Goal: Find specific fact: Find contact information

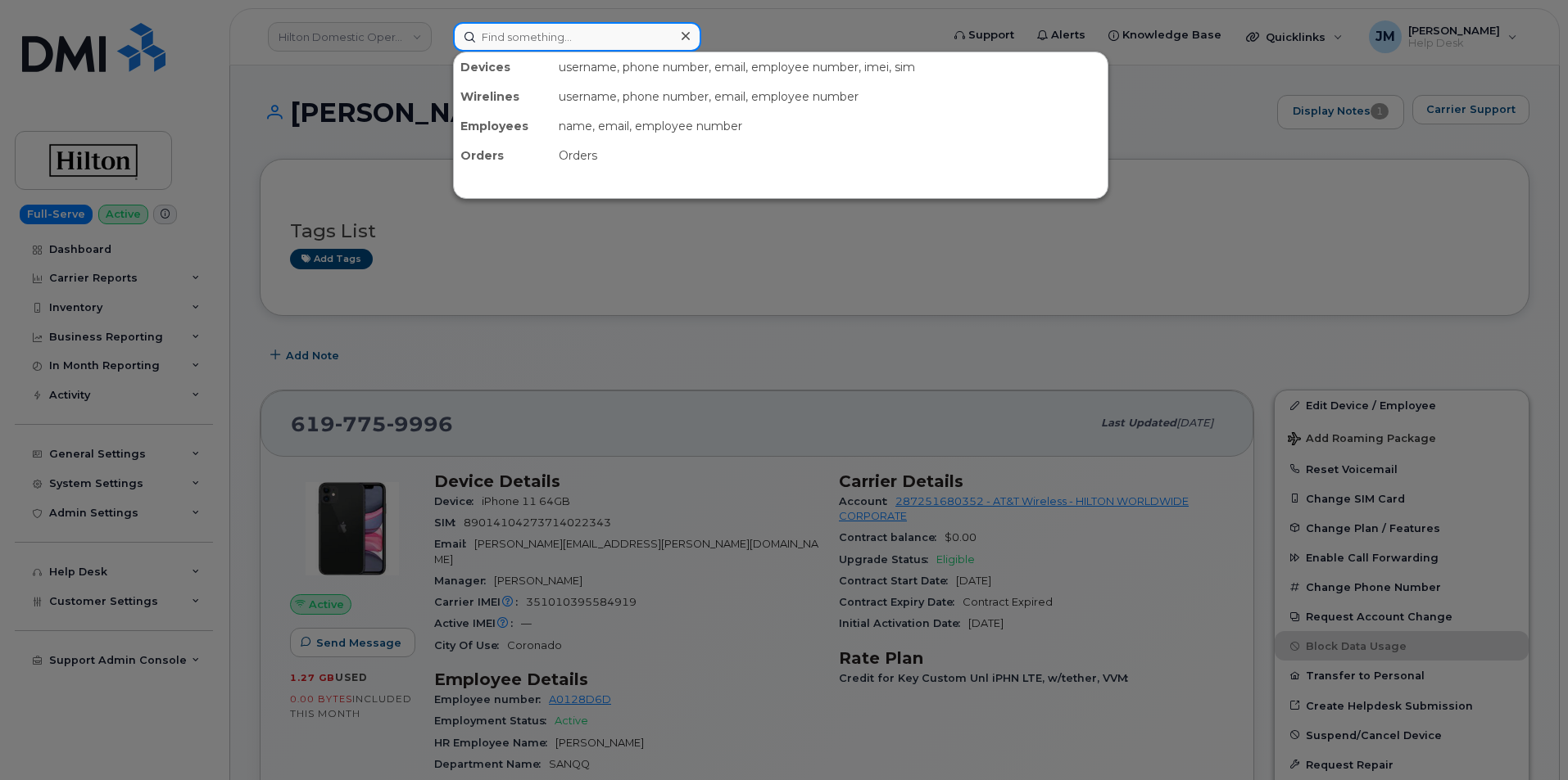
paste input "[PERSON_NAME]"
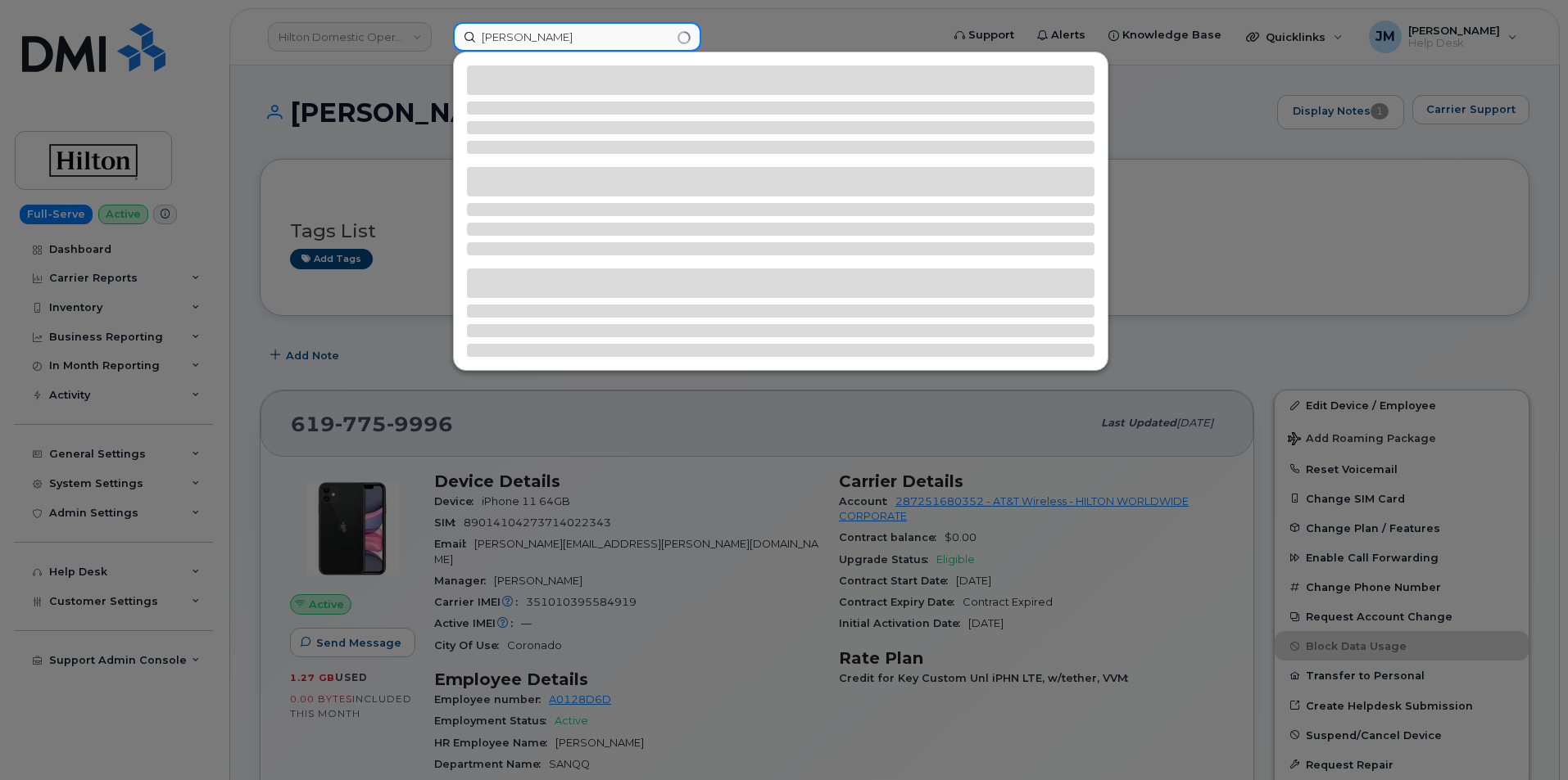
type input "[PERSON_NAME]"
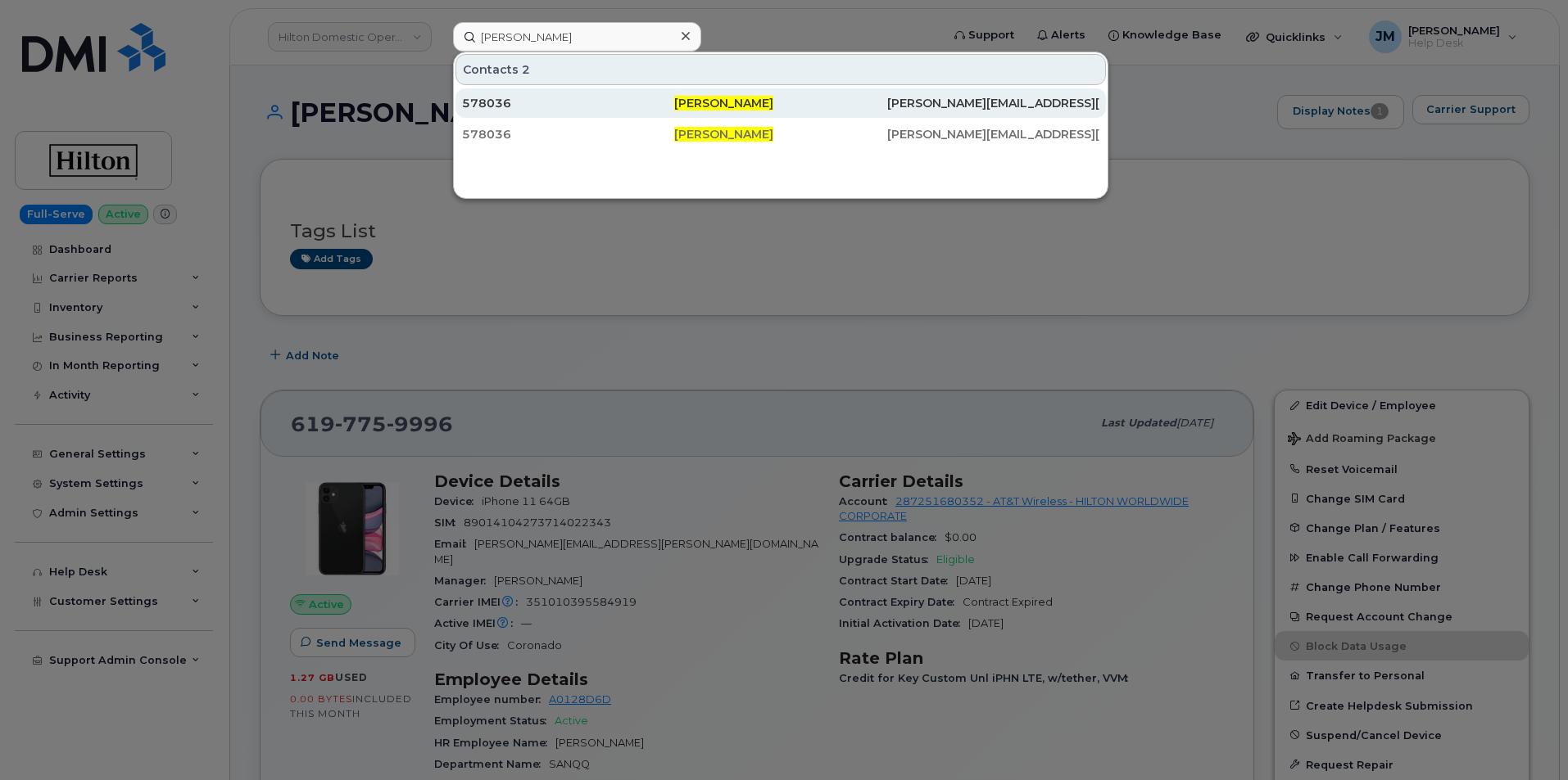
click at [496, 104] on div "578036" at bounding box center [568, 103] width 212 height 16
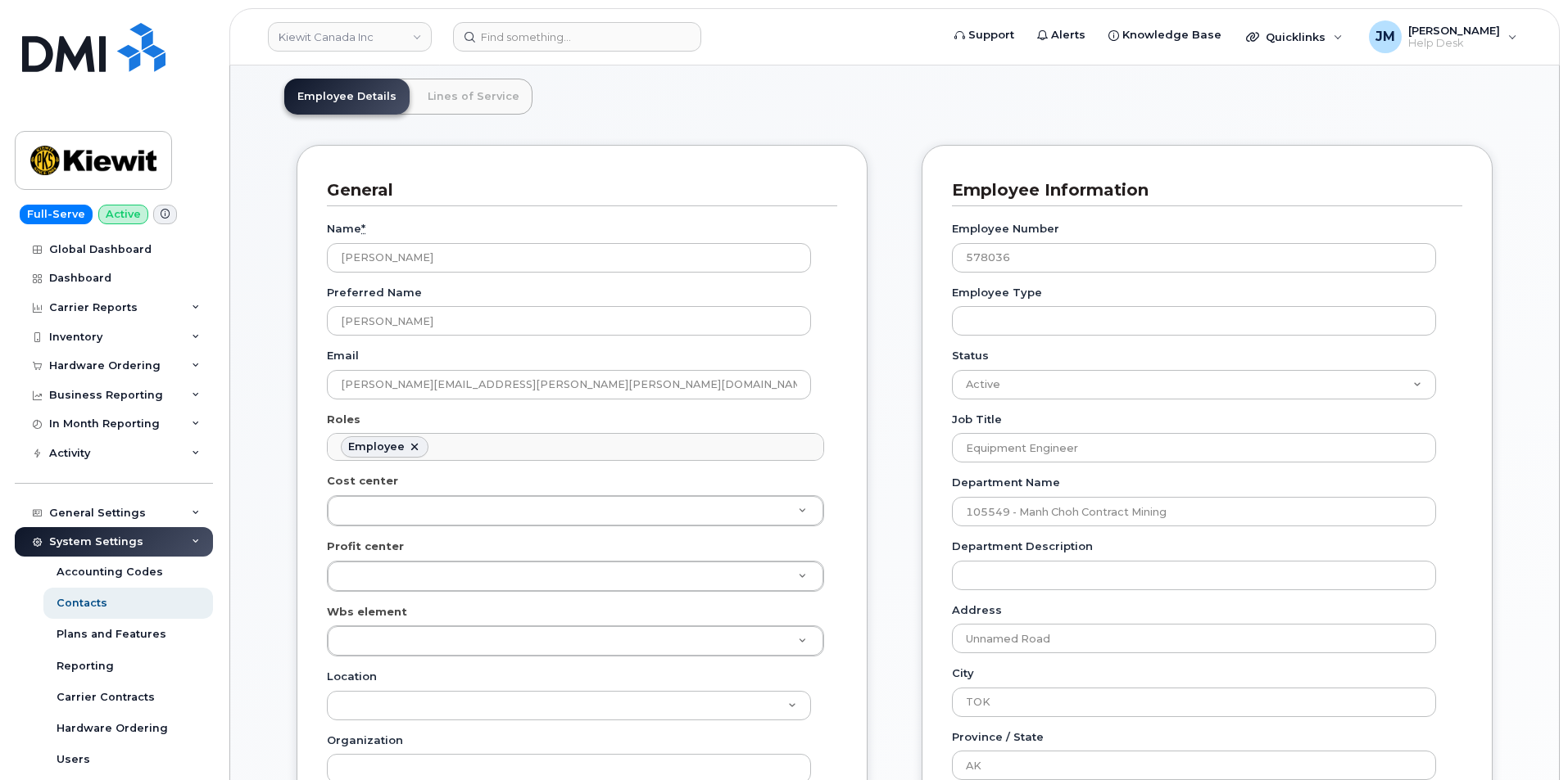
scroll to position [82, 0]
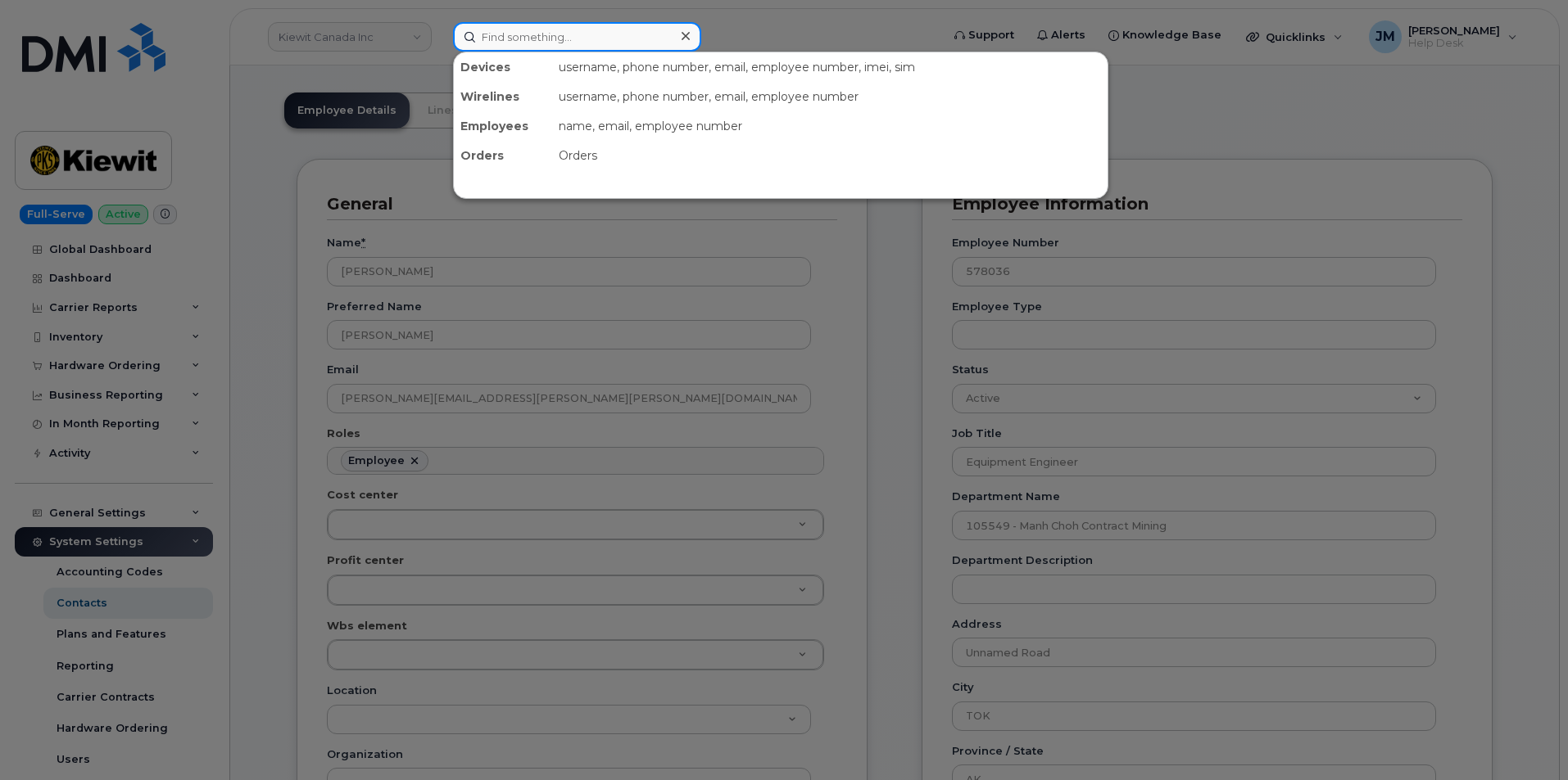
paste input "5194101046"
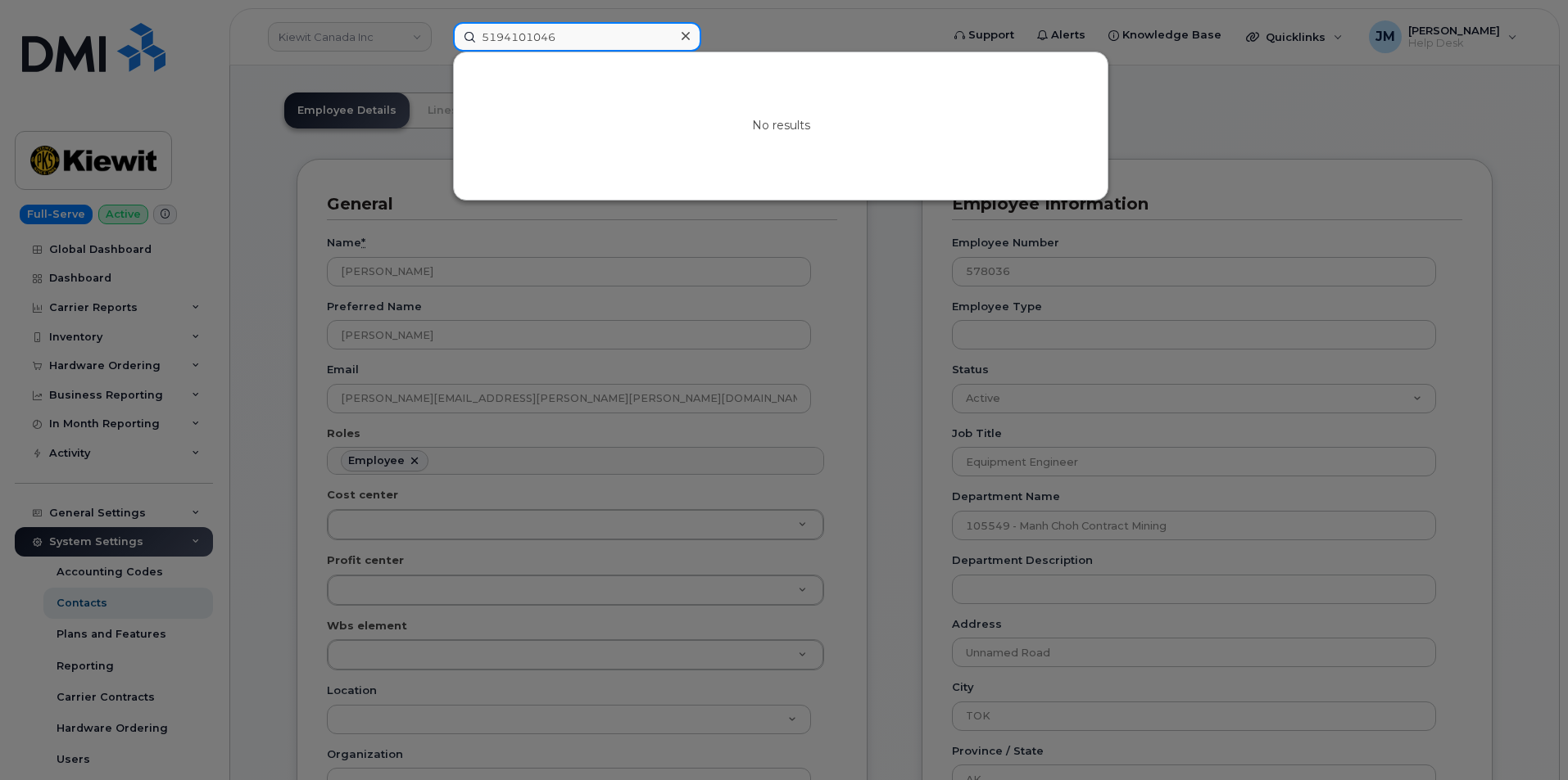
click at [526, 38] on input "5194101046" at bounding box center [577, 36] width 248 height 29
paste input "Daniel Reardon"
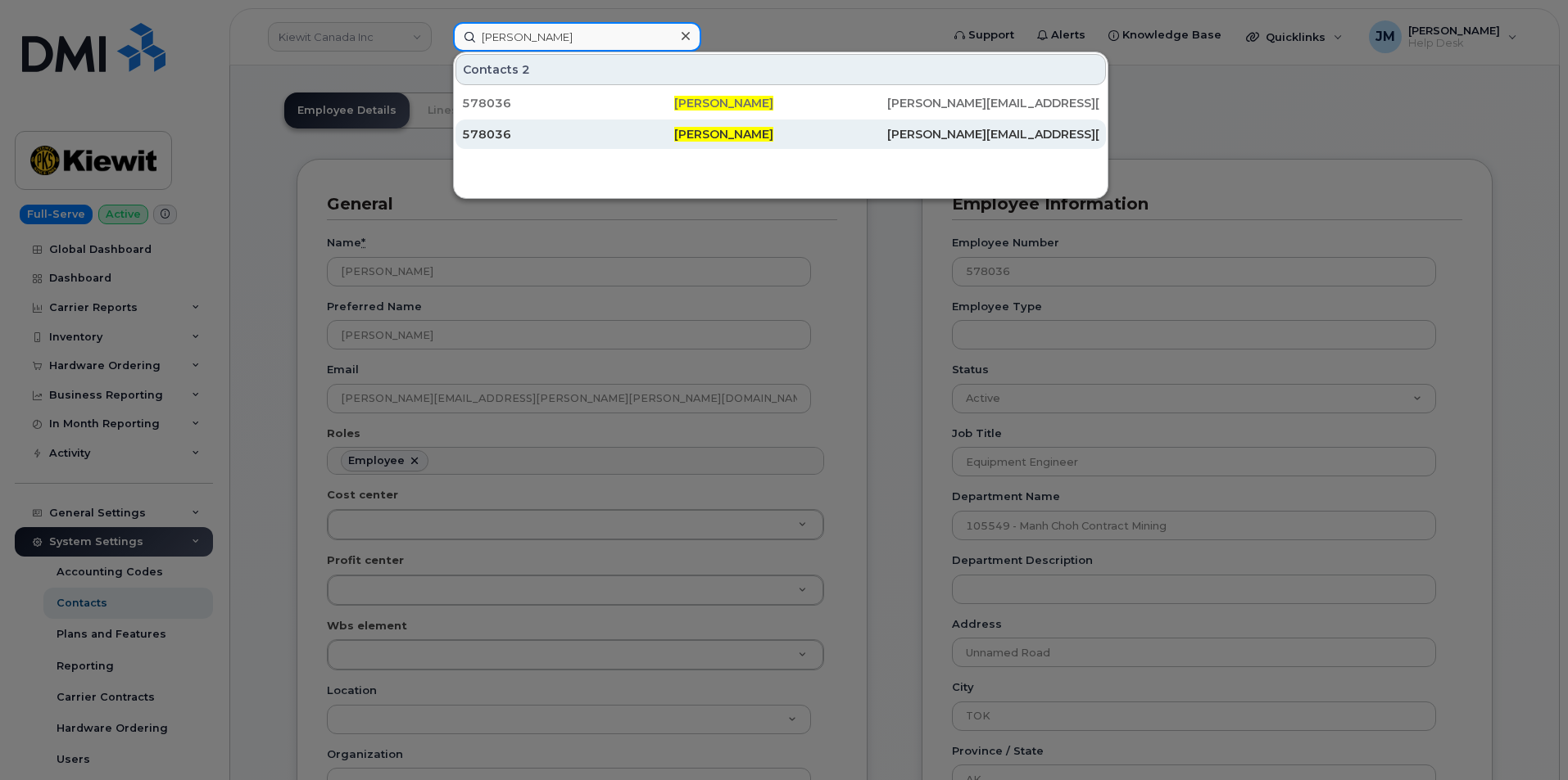
type input "Daniel Reardon"
click at [730, 138] on span "Daniel Reardon" at bounding box center [724, 134] width 99 height 15
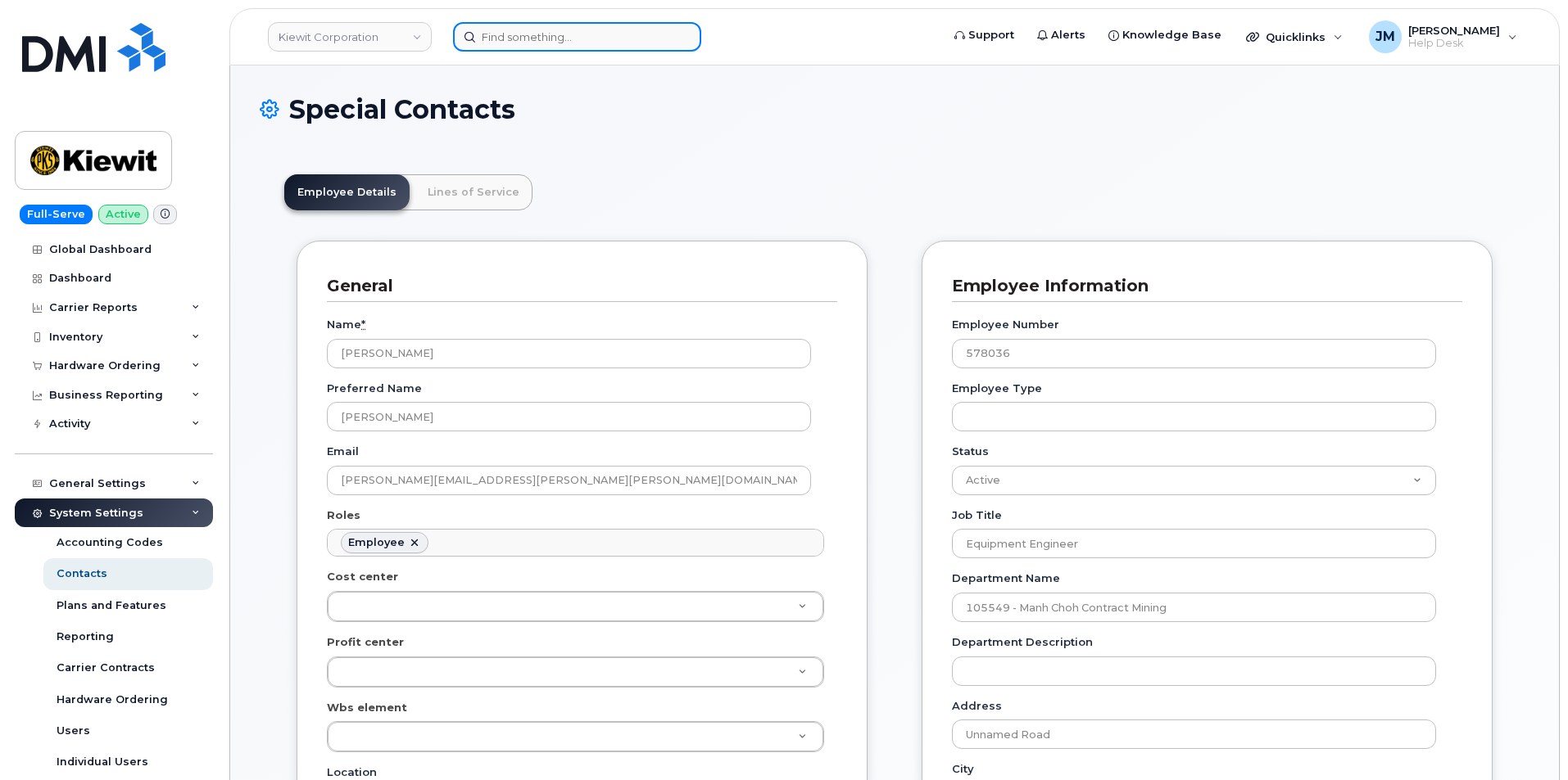
click at [526, 36] on input at bounding box center [577, 36] width 248 height 29
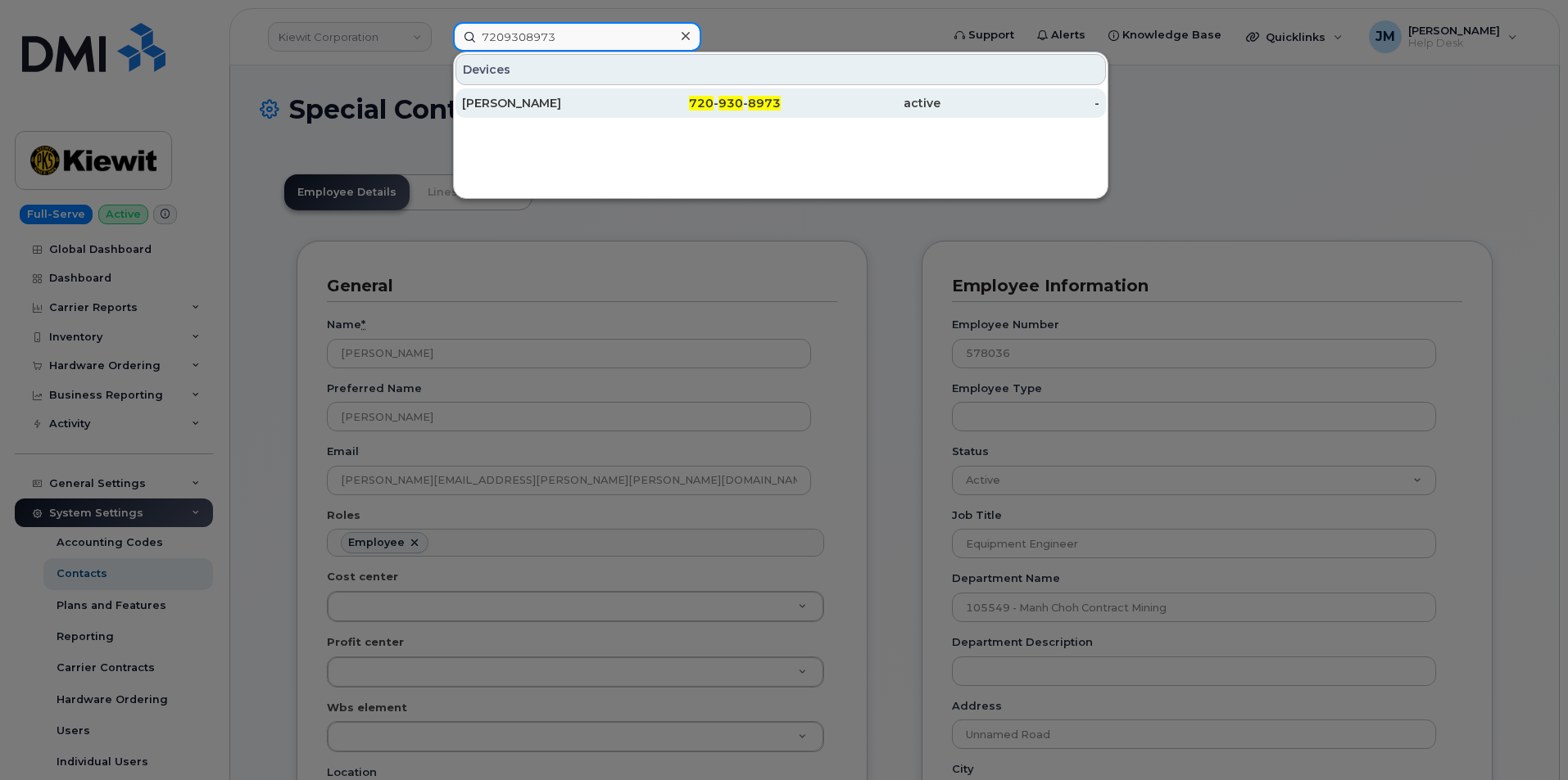
type input "7209308973"
click at [750, 106] on span "8973" at bounding box center [764, 103] width 33 height 15
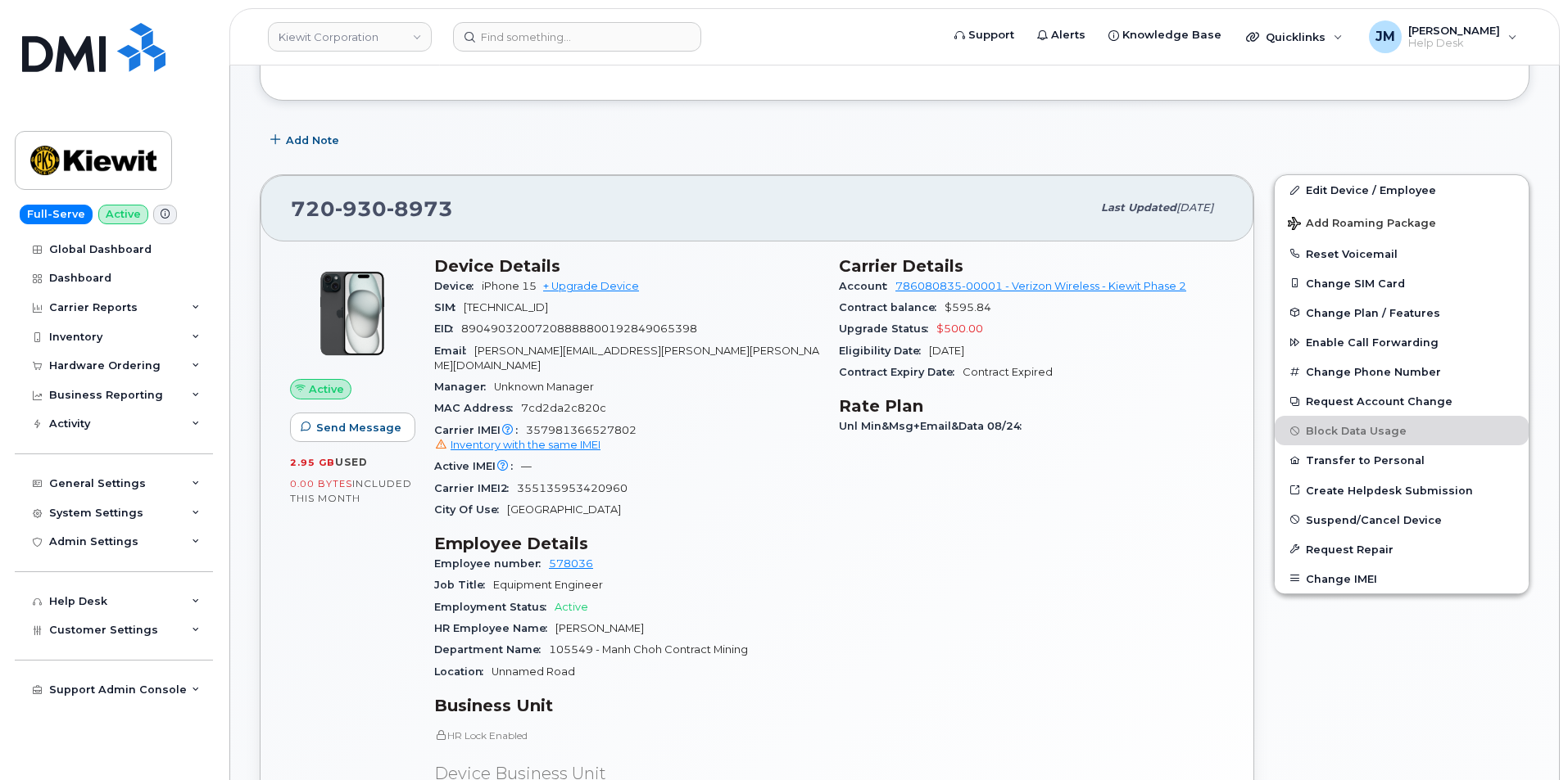
scroll to position [164, 0]
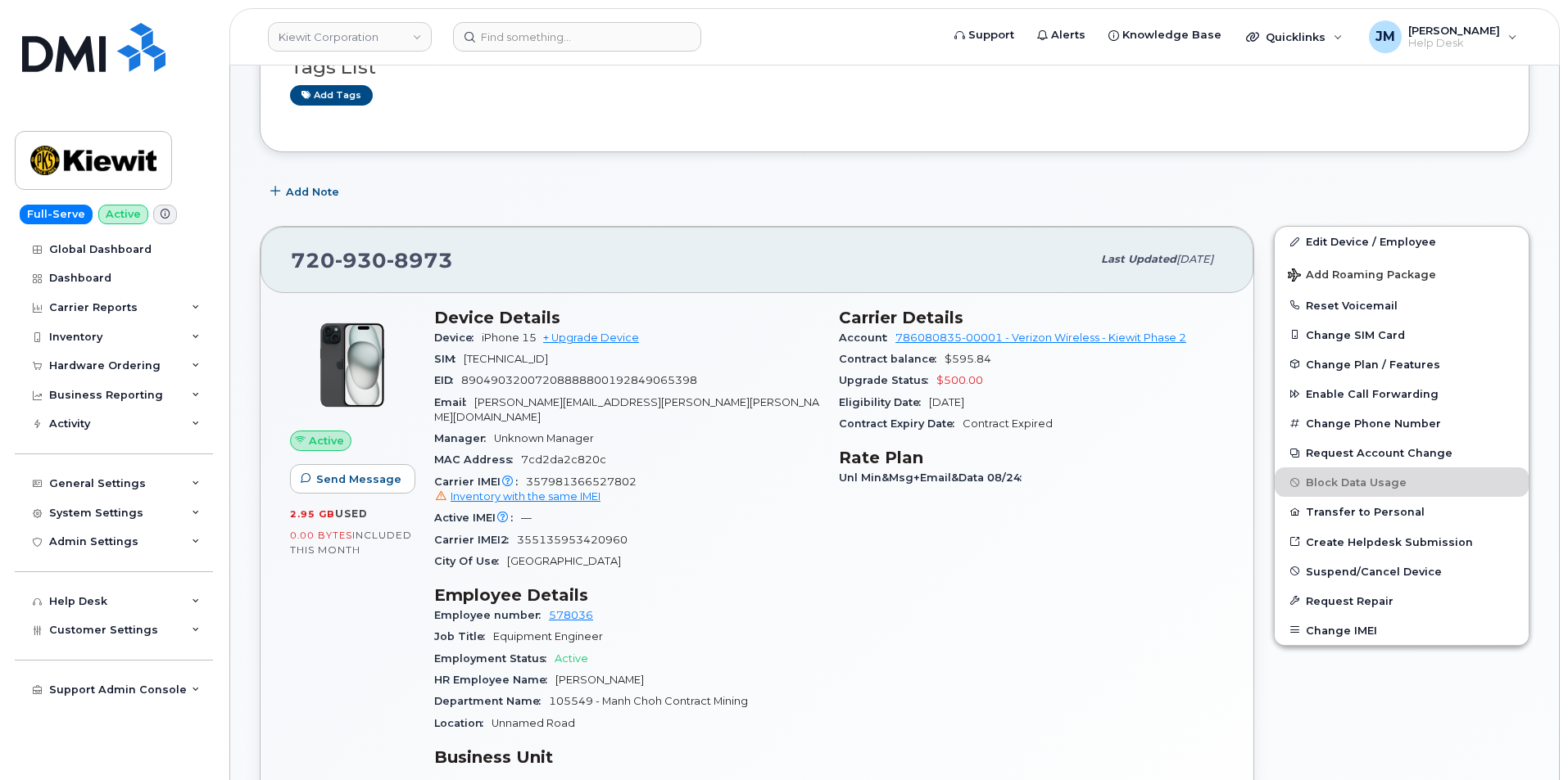
click at [311, 252] on span "720 930 8973" at bounding box center [372, 260] width 162 height 25
copy span "720 930 8973"
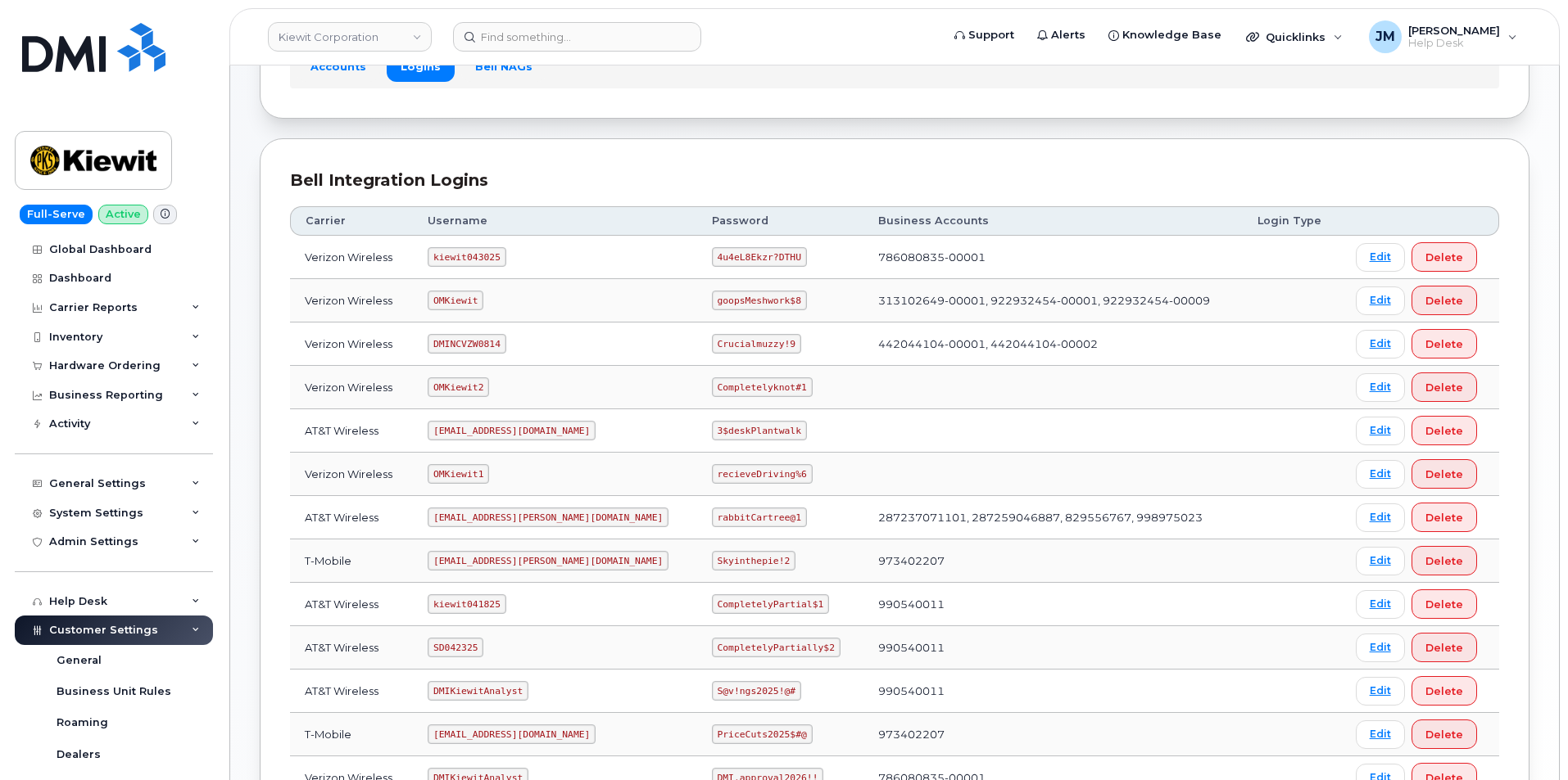
scroll to position [164, 0]
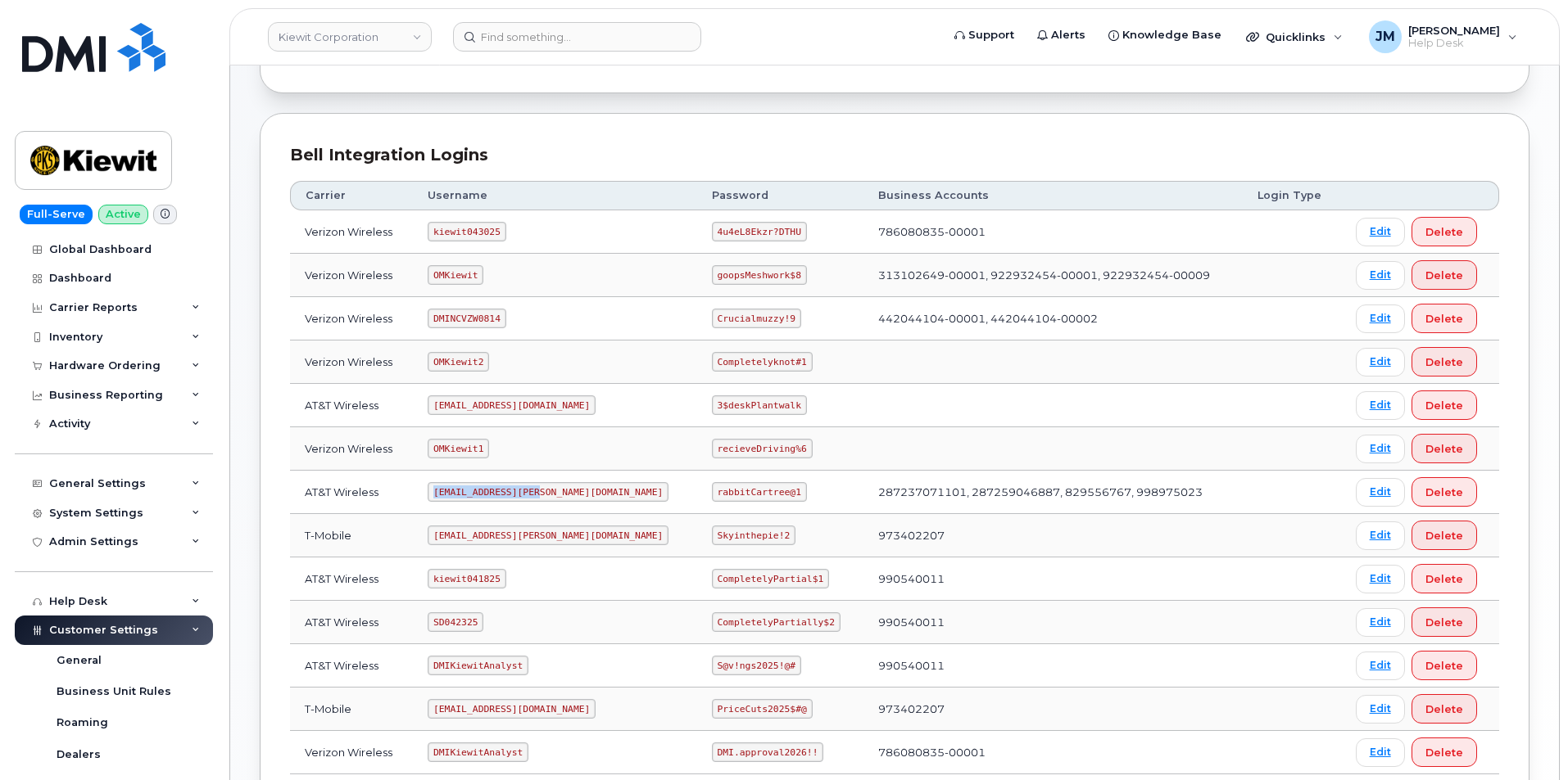
drag, startPoint x: 544, startPoint y: 490, endPoint x: 433, endPoint y: 485, distance: 111.1
click at [433, 485] on td "[EMAIL_ADDRESS][PERSON_NAME][DOMAIN_NAME]" at bounding box center [555, 493] width 284 height 44
copy code "[EMAIL_ADDRESS][PERSON_NAME][DOMAIN_NAME]"
drag, startPoint x: 744, startPoint y: 492, endPoint x: 623, endPoint y: 484, distance: 121.3
click at [623, 484] on tr "AT&T Wireless [EMAIL_ADDRESS][PERSON_NAME][DOMAIN_NAME] rabbitCartree@1 2872370…" at bounding box center [894, 493] width 1209 height 44
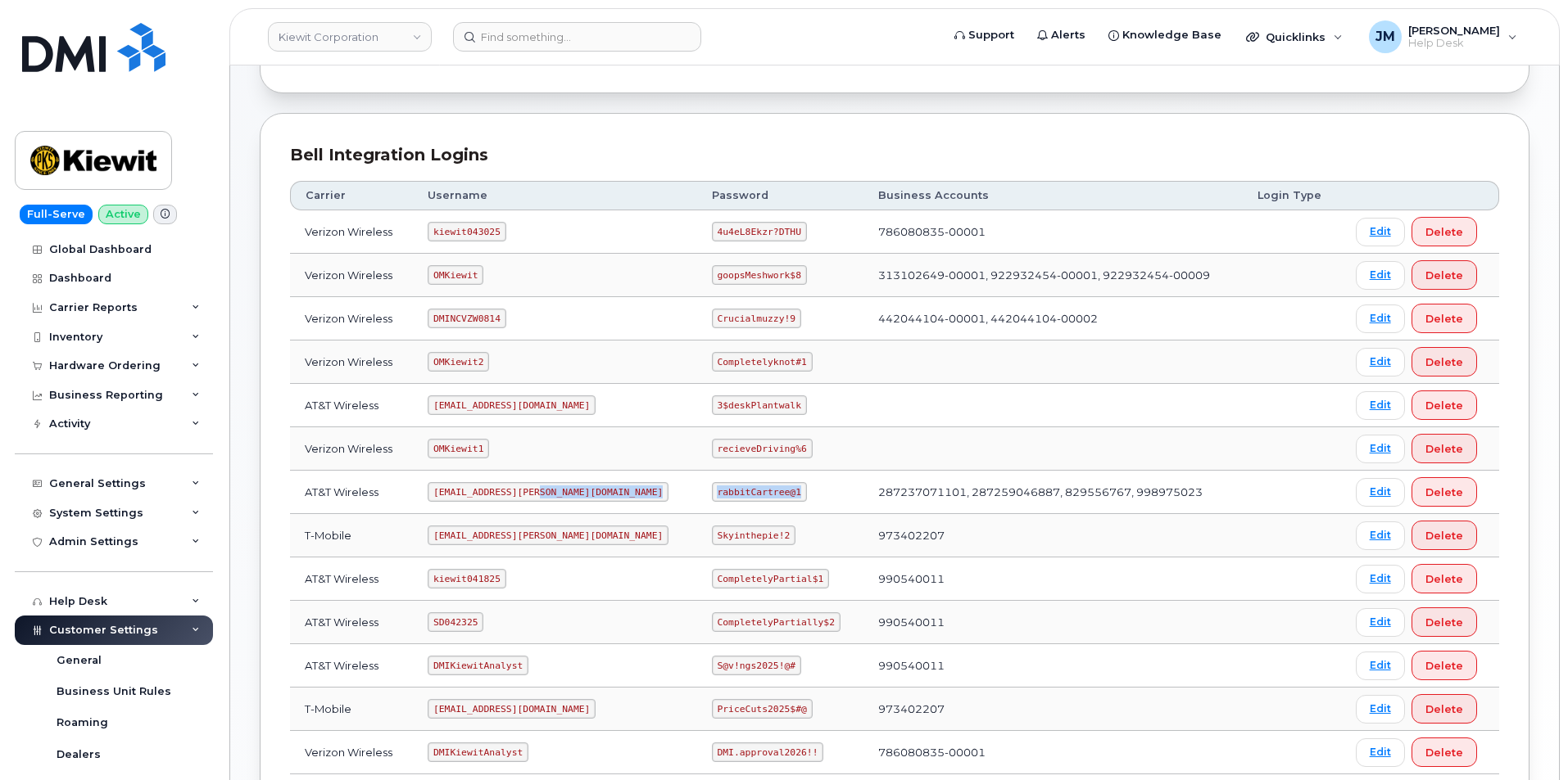
copy tr "rabbitCartree@1"
